Goal: Task Accomplishment & Management: Use online tool/utility

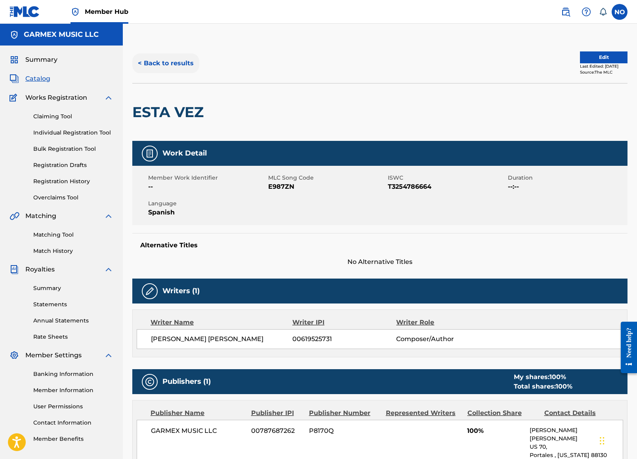
click at [175, 61] on button "< Back to results" at bounding box center [165, 63] width 67 height 20
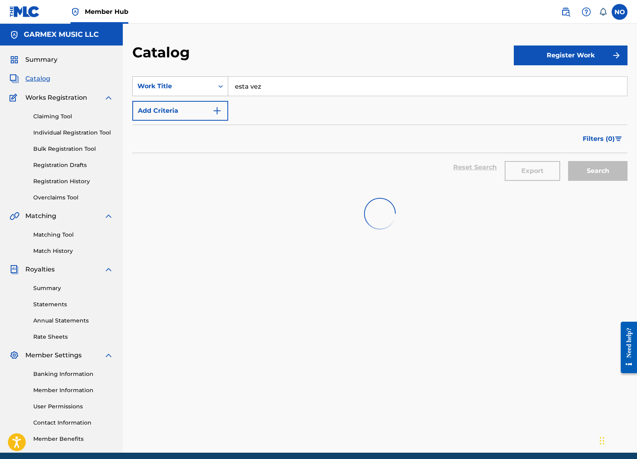
scroll to position [23, 0]
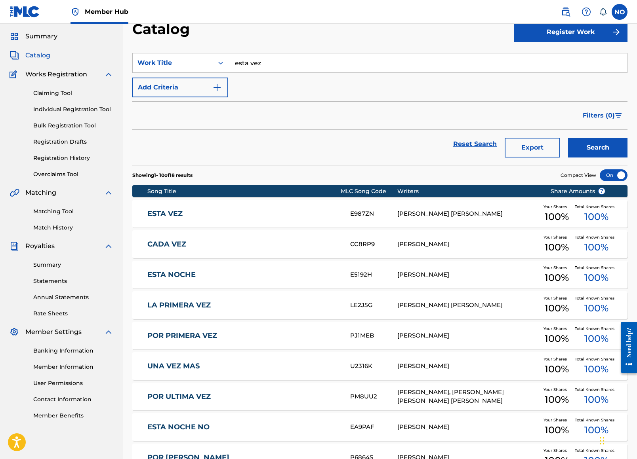
click at [370, 102] on div "Filters ( 0 )" at bounding box center [379, 115] width 495 height 29
click at [214, 62] on div "Search Form" at bounding box center [220, 63] width 14 height 14
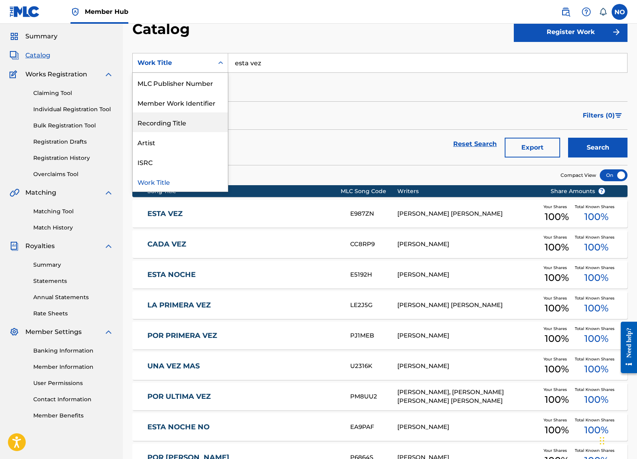
scroll to position [119, 0]
click at [281, 105] on div "Filters ( 0 )" at bounding box center [379, 115] width 495 height 29
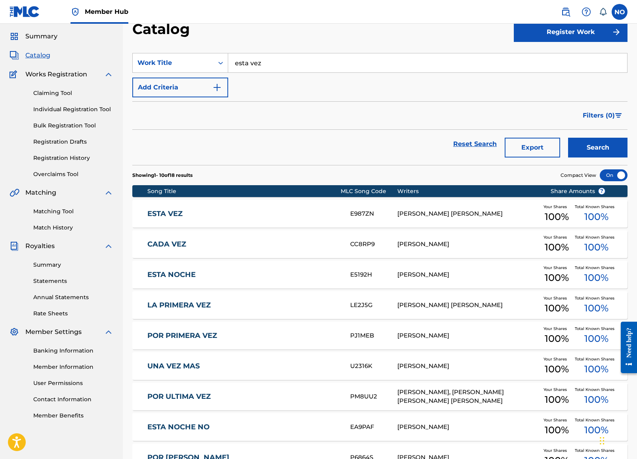
click at [163, 215] on link "ESTA VEZ" at bounding box center [243, 214] width 192 height 9
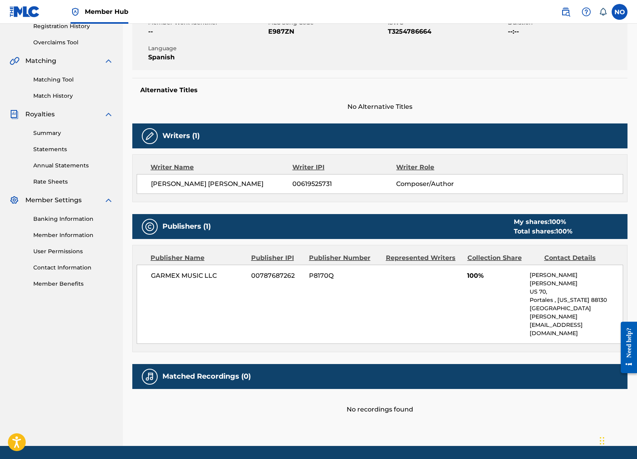
scroll to position [155, 0]
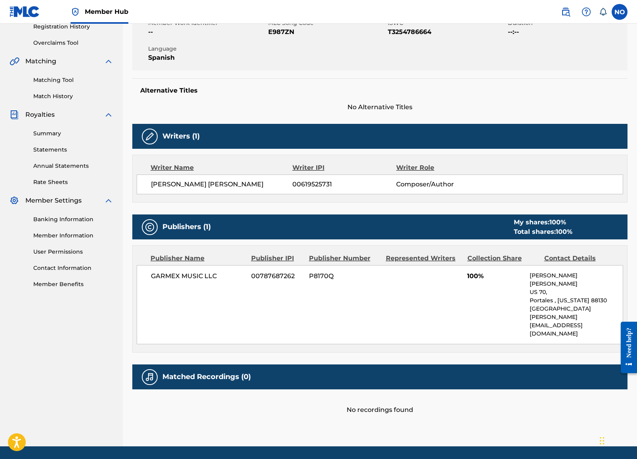
click at [195, 373] on h5 "Matched Recordings (0)" at bounding box center [206, 377] width 88 height 9
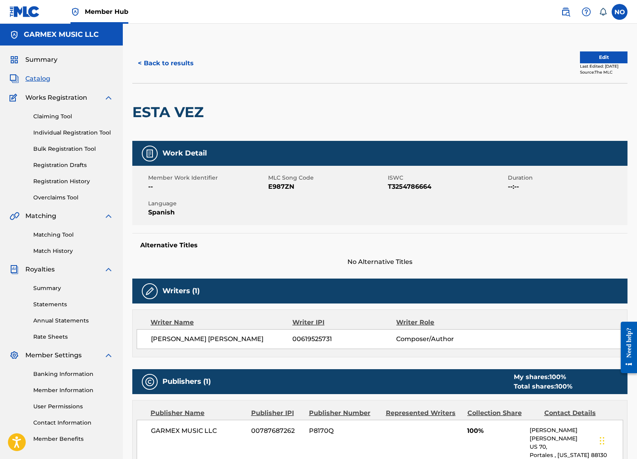
scroll to position [0, 0]
click at [379, 277] on div "Work Detail Member Work Identifier -- MLC Song Code E987ZN ISWC T3254786664 Dur…" at bounding box center [379, 355] width 495 height 429
click at [70, 118] on link "Claiming Tool" at bounding box center [73, 116] width 80 height 8
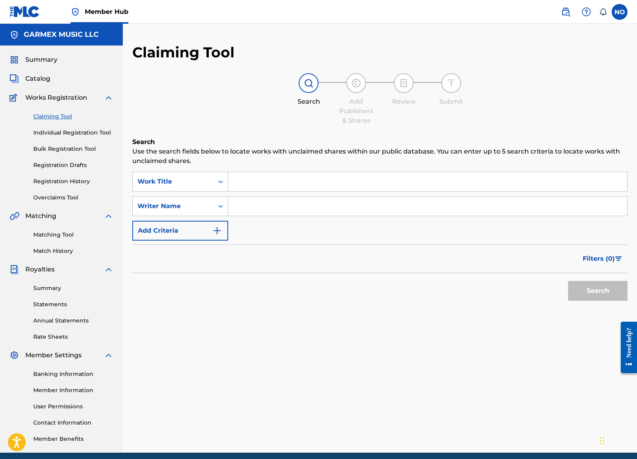
click at [286, 177] on input "Search Form" at bounding box center [427, 181] width 399 height 19
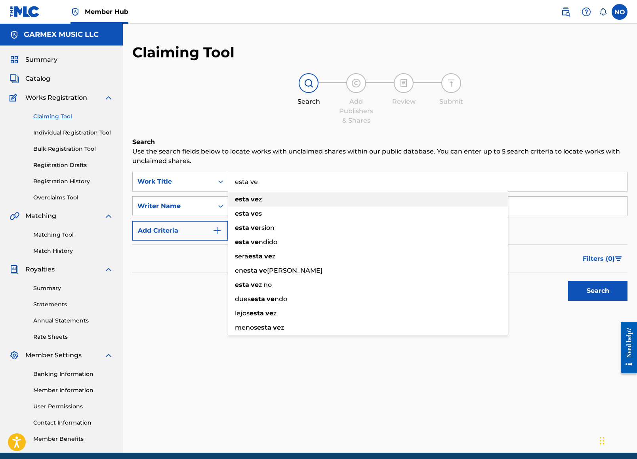
click at [280, 203] on div "esta ve z" at bounding box center [368, 199] width 280 height 14
type input "esta vez"
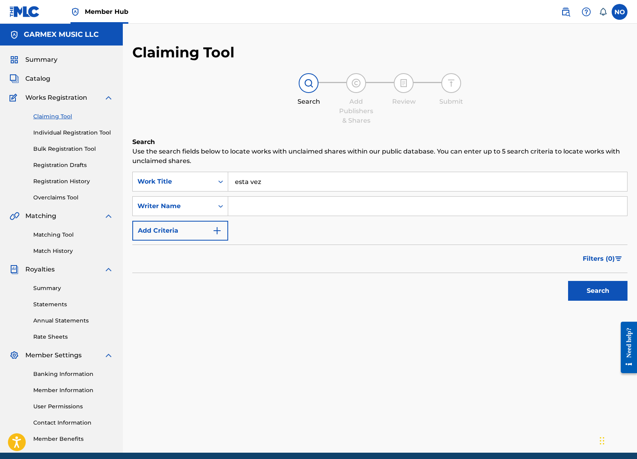
click at [248, 205] on input "Search Form" at bounding box center [427, 206] width 399 height 19
type input "j"
click at [598, 291] on button "Search" at bounding box center [597, 291] width 59 height 20
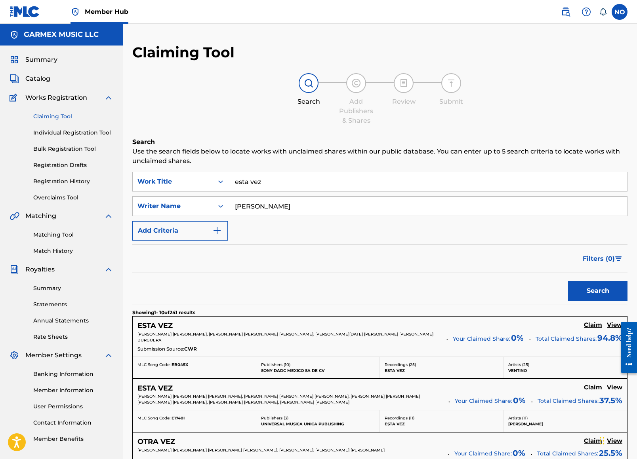
type input "[PERSON_NAME]"
click at [598, 291] on button "Search" at bounding box center [597, 291] width 59 height 20
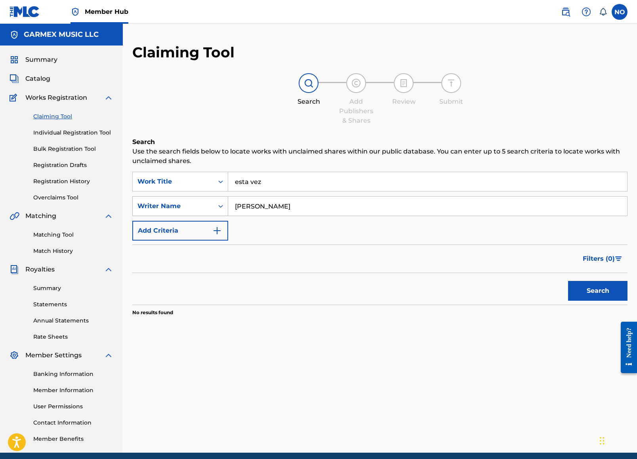
click at [210, 204] on div "Writer Name" at bounding box center [173, 206] width 81 height 15
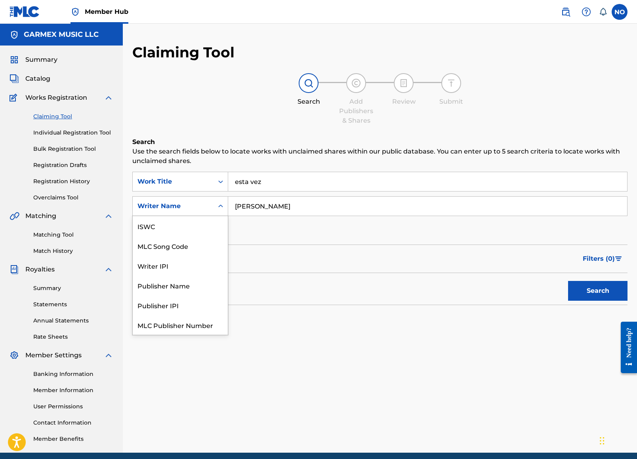
scroll to position [20, 0]
click at [204, 223] on div "MLC Song Code" at bounding box center [180, 226] width 95 height 20
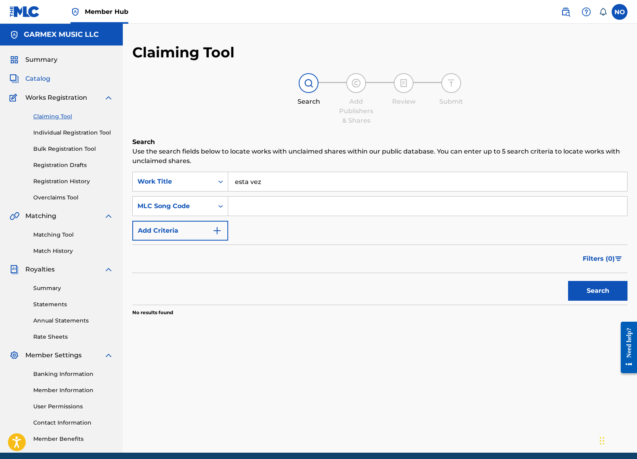
click at [43, 75] on span "Catalog" at bounding box center [37, 79] width 25 height 10
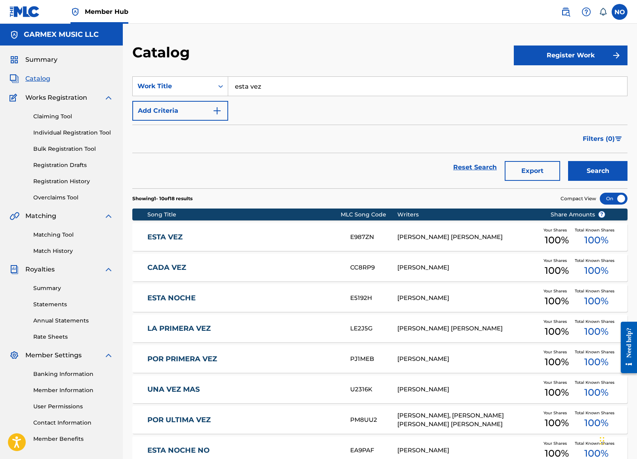
click at [372, 234] on div "E987ZN" at bounding box center [373, 237] width 47 height 9
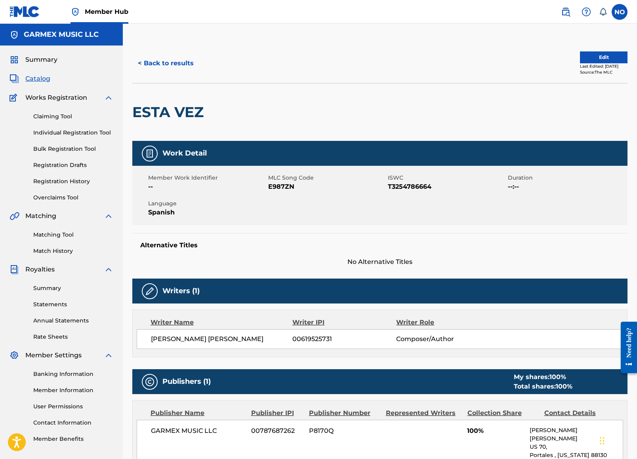
click at [283, 183] on span "E987ZN" at bounding box center [327, 187] width 118 height 10
copy span "E987ZN"
click at [64, 119] on link "Claiming Tool" at bounding box center [73, 116] width 80 height 8
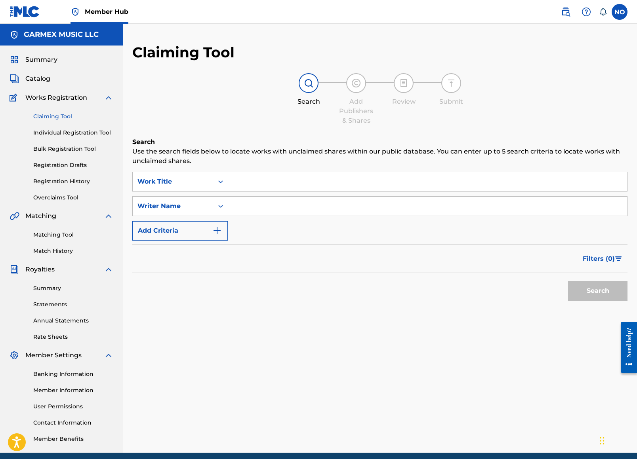
click at [251, 184] on input "Search Form" at bounding box center [427, 181] width 399 height 19
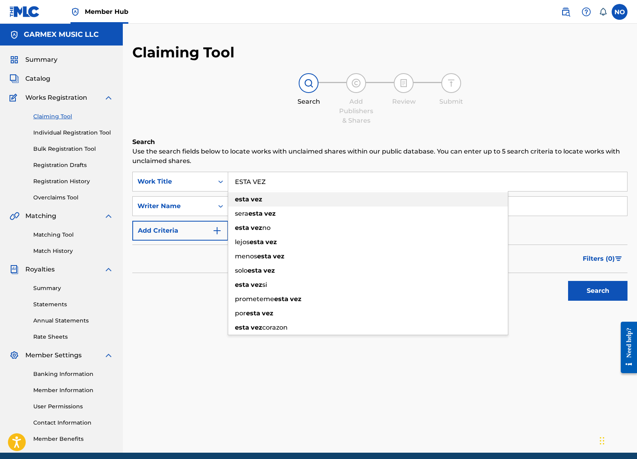
click at [259, 199] on strong "vez" at bounding box center [256, 200] width 11 height 8
type input "esta vez"
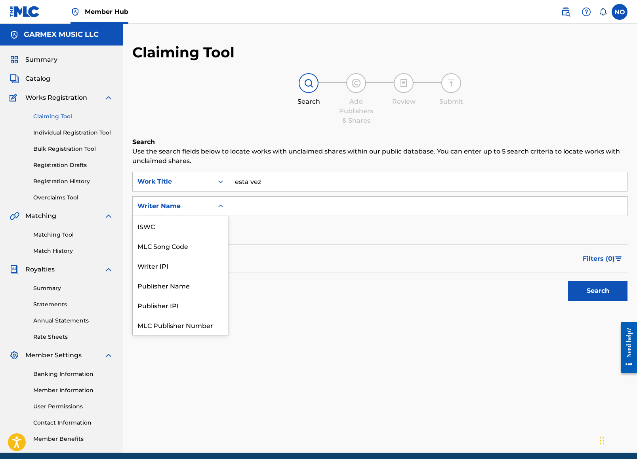
click at [220, 213] on div "Search Form" at bounding box center [220, 206] width 14 height 19
click at [196, 229] on div "MLC Song Code" at bounding box center [180, 226] width 95 height 20
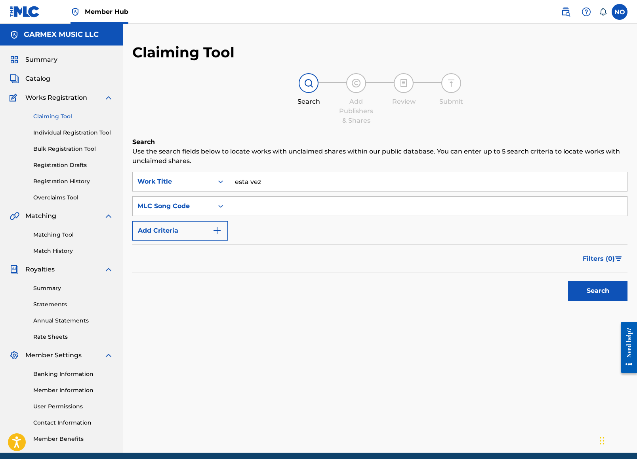
click at [284, 206] on input "Search Form" at bounding box center [427, 206] width 399 height 19
paste input "E987ZN"
type input "E987ZN"
click at [609, 290] on button "Search" at bounding box center [597, 291] width 59 height 20
drag, startPoint x: 267, startPoint y: 178, endPoint x: 193, endPoint y: 170, distance: 74.1
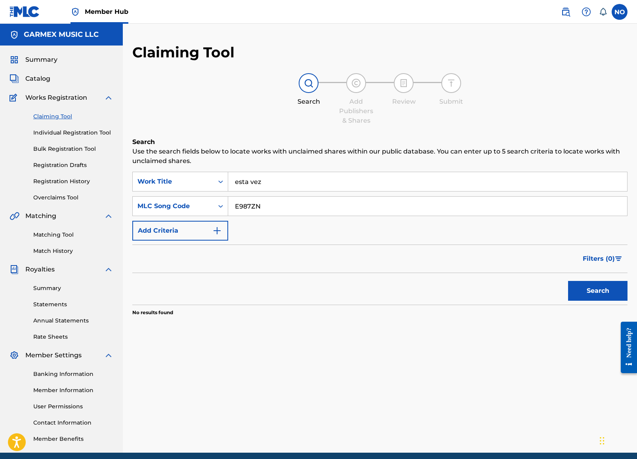
click at [193, 170] on div "Search Use the search fields below to locate works with unclaimed shares within…" at bounding box center [379, 246] width 495 height 219
click at [597, 287] on button "Search" at bounding box center [597, 291] width 59 height 20
drag, startPoint x: 329, startPoint y: 206, endPoint x: 183, endPoint y: 182, distance: 147.6
click at [181, 183] on div "SearchWithCriteria02f701b6-49c0-45d5-a085-98becd9eab64 Work Title SearchWithCri…" at bounding box center [379, 206] width 495 height 69
click at [291, 173] on input "Search Form" at bounding box center [427, 181] width 399 height 19
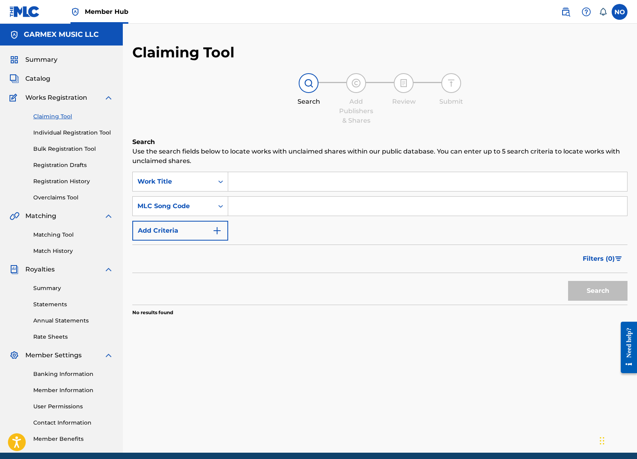
paste input "E987ZN"
click at [217, 177] on div "Search Form" at bounding box center [220, 182] width 14 height 14
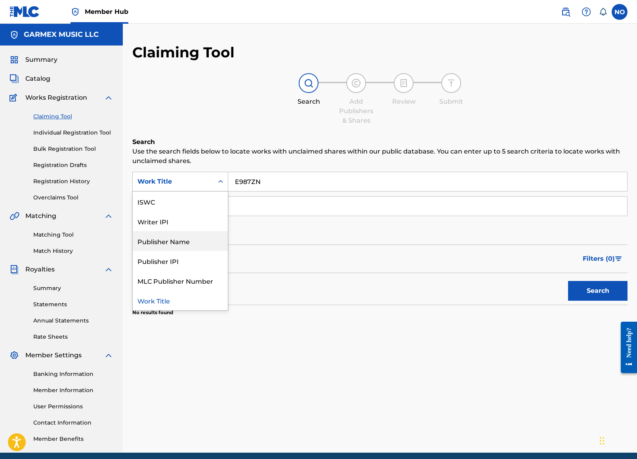
click at [371, 368] on div "Claiming Tool Search Add Publishers & Shares Review Submit Search Use the searc…" at bounding box center [380, 249] width 514 height 410
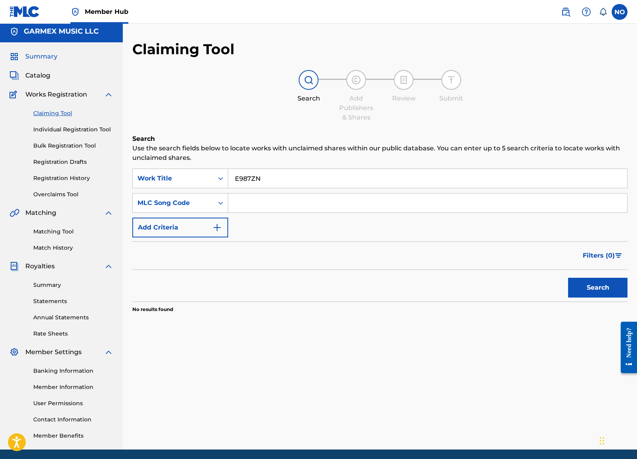
scroll to position [4, 0]
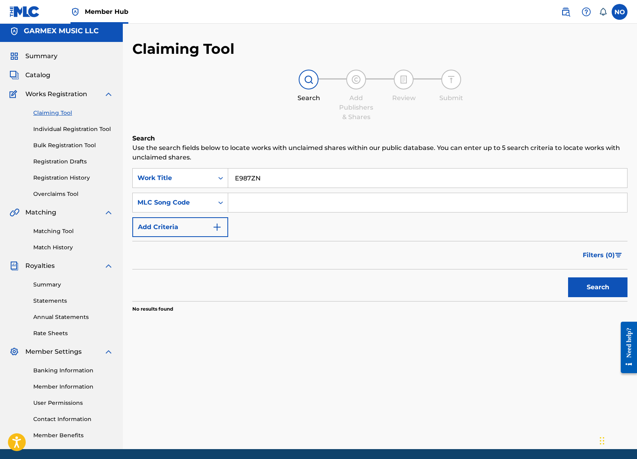
drag, startPoint x: 143, startPoint y: 165, endPoint x: 130, endPoint y: 163, distance: 13.6
click at [130, 163] on div "Claiming Tool Search Add Publishers & Shares Review Submit Search Use the searc…" at bounding box center [380, 245] width 514 height 410
type input "PARA SEGUIR VIVIENDO"
click at [598, 288] on button "Search" at bounding box center [597, 288] width 59 height 20
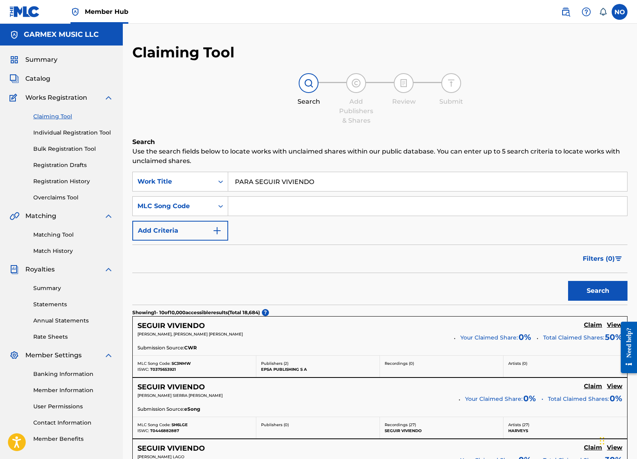
scroll to position [0, 0]
click at [215, 207] on div "Search Form" at bounding box center [220, 206] width 14 height 14
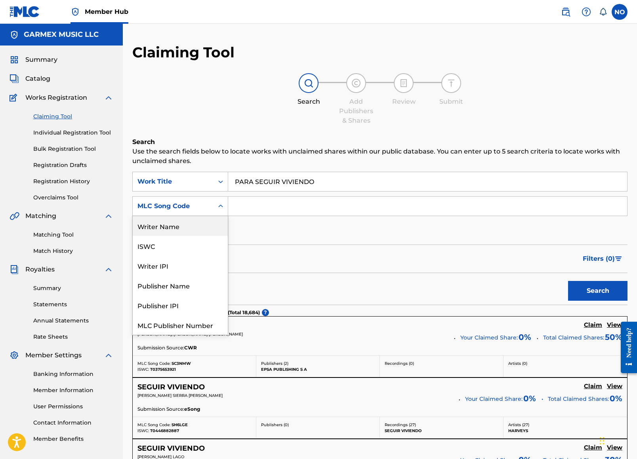
click at [181, 229] on div "Writer Name" at bounding box center [180, 226] width 95 height 20
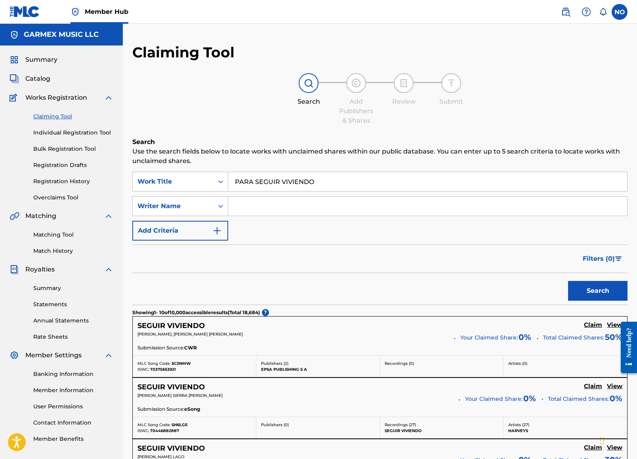
click at [264, 208] on input "Search Form" at bounding box center [427, 206] width 399 height 19
type input "[PERSON_NAME]"
click at [598, 291] on button "Search" at bounding box center [597, 291] width 59 height 20
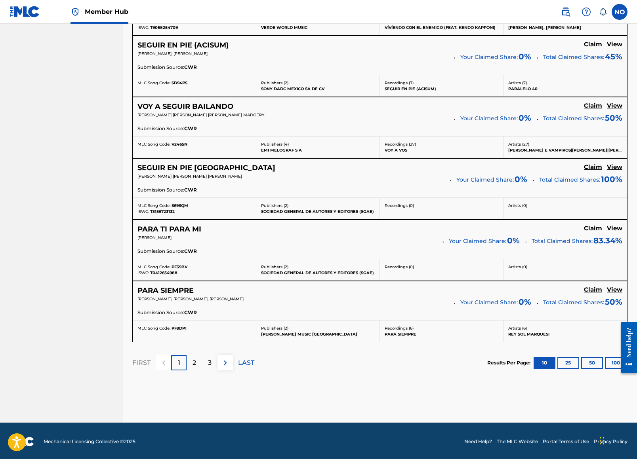
scroll to position [587, 0]
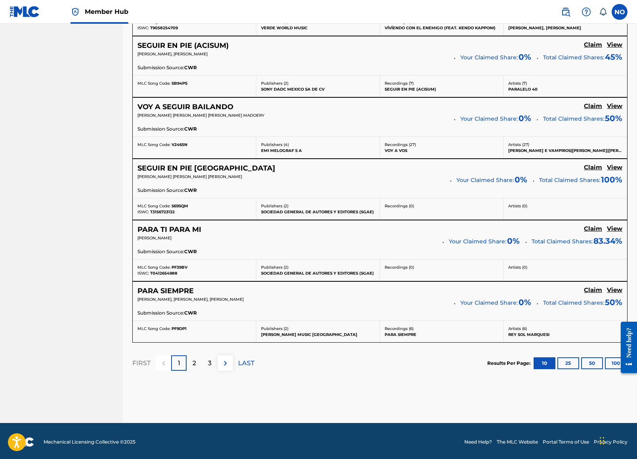
click at [353, 372] on section "FIRST 1 2 3 LAST Results Per Page: 10 25 50 100" at bounding box center [379, 363] width 495 height 41
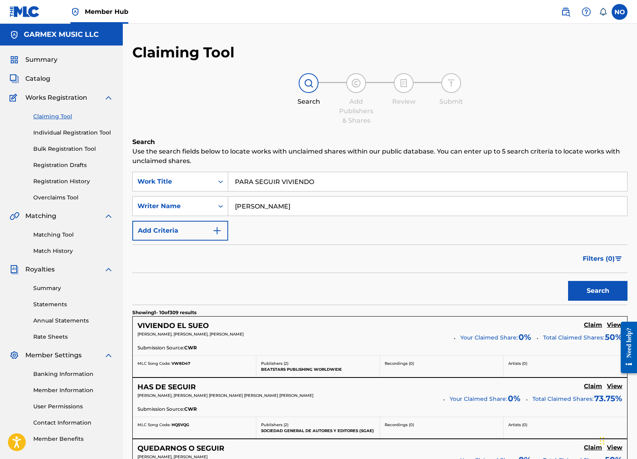
scroll to position [0, 0]
click at [68, 235] on link "Matching Tool" at bounding box center [73, 235] width 80 height 8
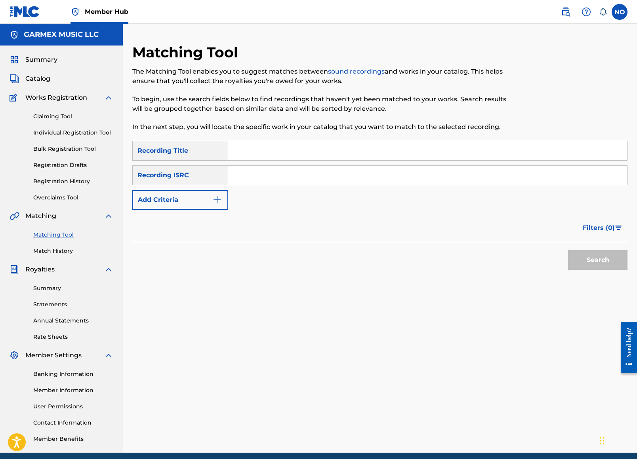
click at [286, 149] on input "Search Form" at bounding box center [427, 150] width 399 height 19
click at [208, 176] on div "Recording ISRC" at bounding box center [180, 176] width 96 height 20
click at [275, 150] on input "Search Form" at bounding box center [427, 150] width 399 height 19
type input "esta vez"
click at [598, 260] on button "Search" at bounding box center [597, 260] width 59 height 20
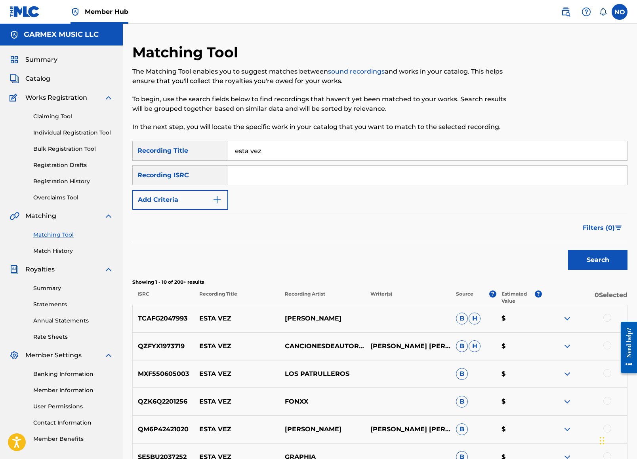
click at [259, 180] on input "Search Form" at bounding box center [427, 175] width 399 height 19
paste input "US39K2503101"
type input "US39K2503101"
click at [610, 265] on button "Search" at bounding box center [597, 260] width 59 height 20
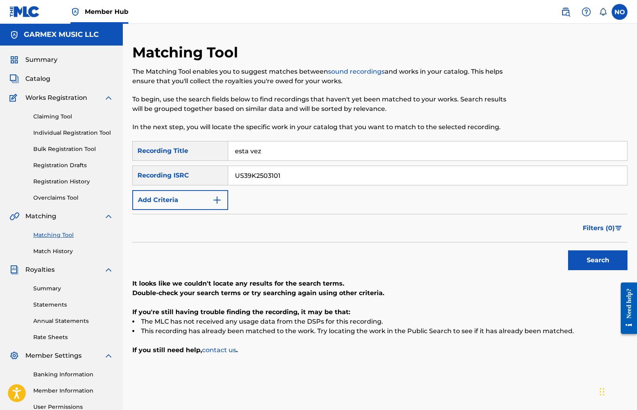
click at [458, 112] on p "To begin, use the search fields below to find recordings that haven't yet been …" at bounding box center [322, 104] width 381 height 19
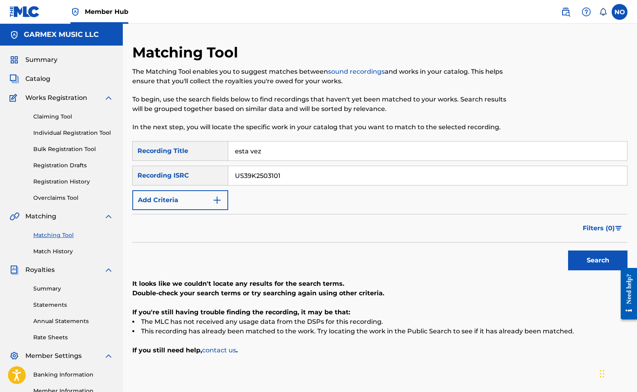
click at [319, 112] on p "To begin, use the search fields below to find recordings that haven't yet been …" at bounding box center [322, 104] width 381 height 19
click at [383, 332] on li "This recording has already been matched to the work. Try locating the work in t…" at bounding box center [379, 331] width 495 height 10
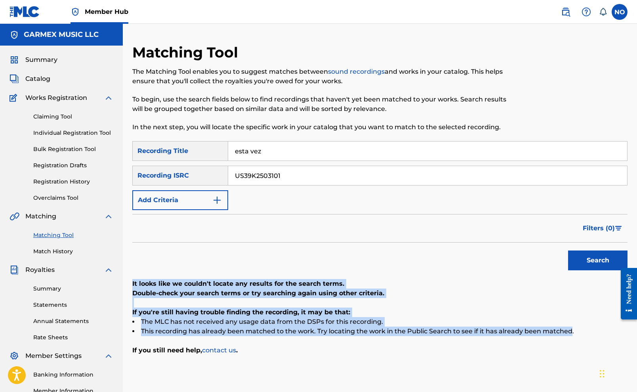
drag, startPoint x: 561, startPoint y: 330, endPoint x: 132, endPoint y: 278, distance: 432.4
click at [131, 278] on div "Matching Tool The Matching Tool enables you to suggest matches between sound re…" at bounding box center [380, 249] width 514 height 410
click at [208, 301] on div "It looks like we couldn't locate any results for the search terms. Double-check…" at bounding box center [379, 317] width 495 height 76
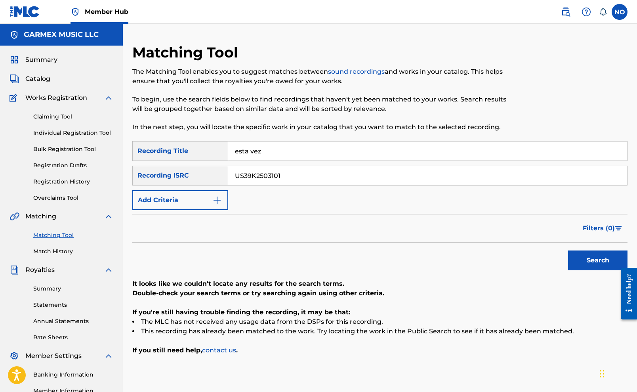
click at [307, 313] on p "If you're still having trouble finding the recording, it may be that:" at bounding box center [379, 312] width 495 height 10
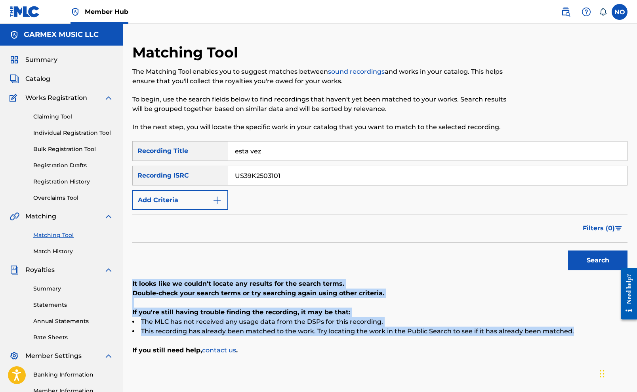
drag, startPoint x: 133, startPoint y: 282, endPoint x: 574, endPoint y: 331, distance: 443.1
click at [574, 331] on div "Matching Tool The Matching Tool enables you to suggest matches between sound re…" at bounding box center [380, 249] width 514 height 410
click at [559, 334] on li "This recording has already been matched to the work. Try locating the work in t…" at bounding box center [379, 331] width 495 height 10
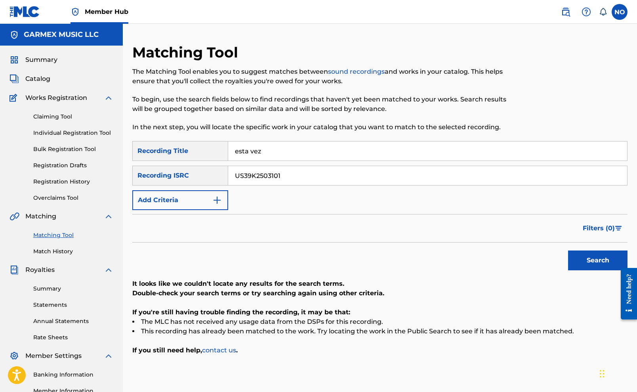
click at [601, 257] on button "Search" at bounding box center [597, 260] width 59 height 20
drag, startPoint x: 262, startPoint y: 173, endPoint x: 194, endPoint y: 170, distance: 68.6
click at [192, 170] on div "SearchWithCriteriad875e537-37e5-4a06-85d9-85e6cd761356 Recording ISRC US39K2503…" at bounding box center [379, 176] width 495 height 20
click at [271, 152] on input "esta vez" at bounding box center [427, 150] width 399 height 19
click at [198, 192] on button "Add Criteria" at bounding box center [180, 200] width 96 height 20
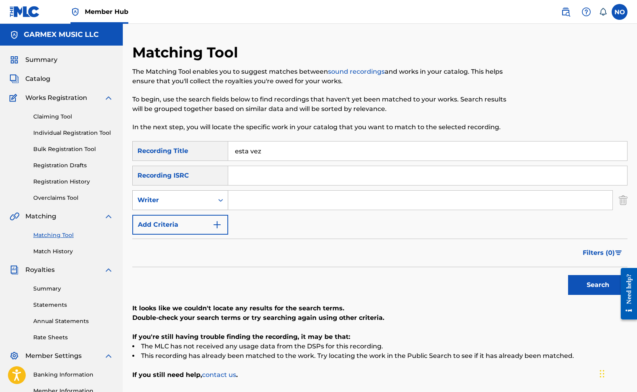
click at [196, 198] on div "Writer" at bounding box center [172, 200] width 71 height 10
click at [180, 223] on div "Recording Artist" at bounding box center [180, 220] width 95 height 20
click at [244, 203] on input "Search Form" at bounding box center [420, 200] width 384 height 19
type input "los huracanes del norte"
click at [598, 285] on button "Search" at bounding box center [597, 285] width 59 height 20
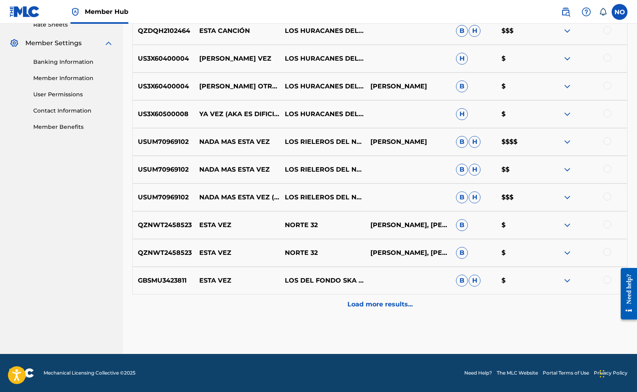
scroll to position [313, 0]
click at [505, 343] on div "Matching Tool The Matching Tool enables you to suggest matches between sound re…" at bounding box center [379, 42] width 495 height 623
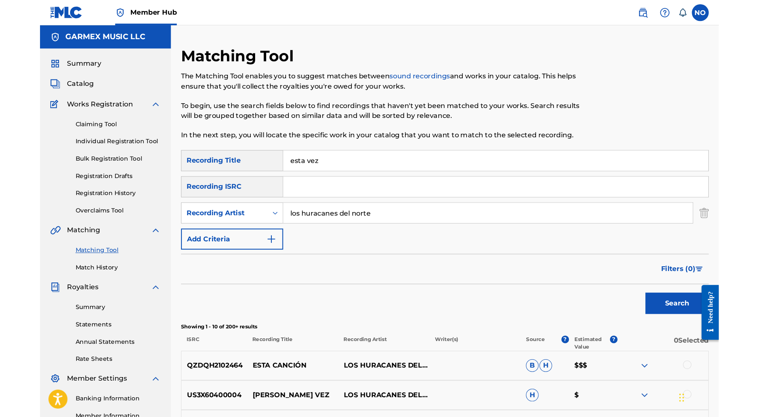
scroll to position [0, 0]
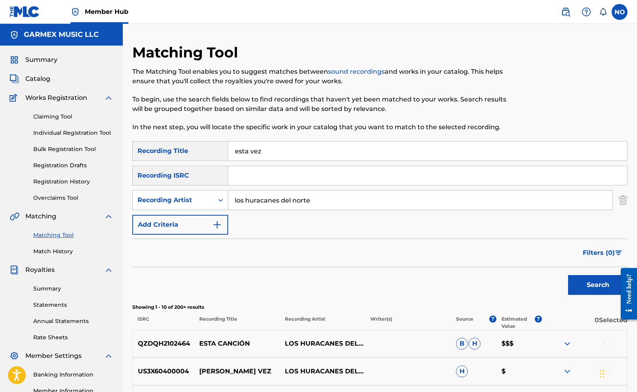
drag, startPoint x: 313, startPoint y: 148, endPoint x: 165, endPoint y: 149, distance: 147.7
click at [165, 149] on div "SearchWithCriteriad6e76805-990e-4a1a-b8ea-ad5eb8311e48 Recording Title esta vez" at bounding box center [379, 151] width 495 height 20
type input "mi gruñon de oro"
click at [598, 285] on button "Search" at bounding box center [597, 285] width 59 height 20
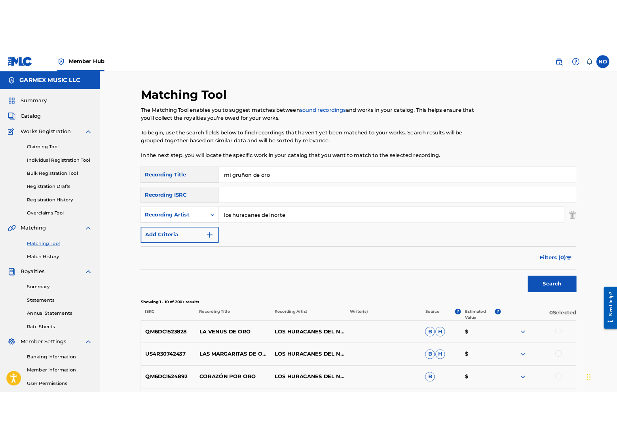
scroll to position [3, 0]
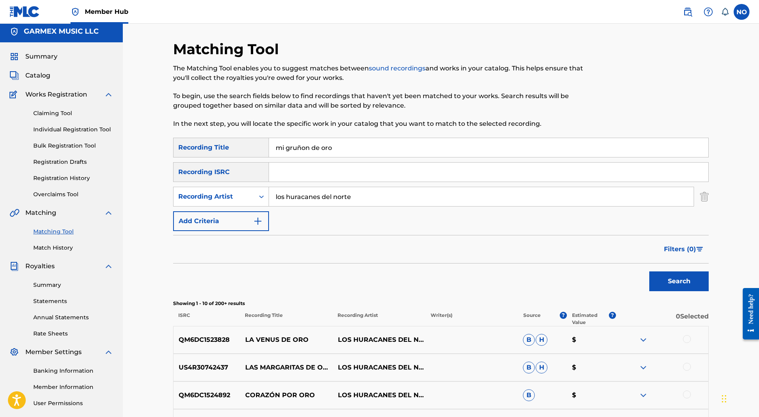
click at [378, 223] on div "SearchWithCriteriad6e76805-990e-4a1a-b8ea-ad5eb8311e48 Recording Title mi gruño…" at bounding box center [441, 184] width 536 height 93
click at [378, 85] on div "The Matching Tool enables you to suggest matches between sound recordings and w…" at bounding box center [379, 96] width 412 height 65
click at [406, 68] on link "sound recordings" at bounding box center [397, 69] width 57 height 8
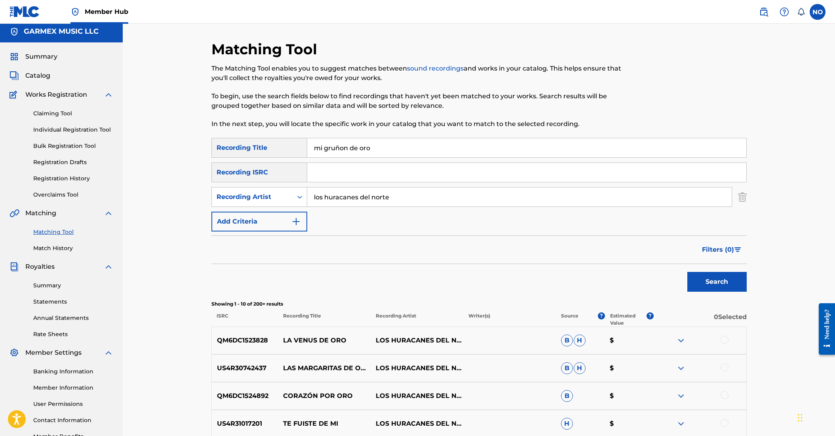
click at [479, 95] on p "To begin, use the search fields below to find recordings that haven't yet been …" at bounding box center [418, 100] width 412 height 19
